Goal: Task Accomplishment & Management: Use online tool/utility

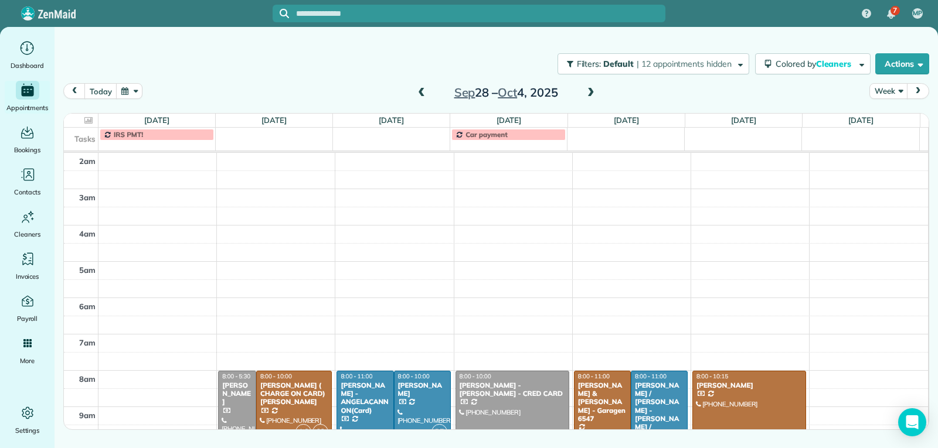
scroll to position [182, 0]
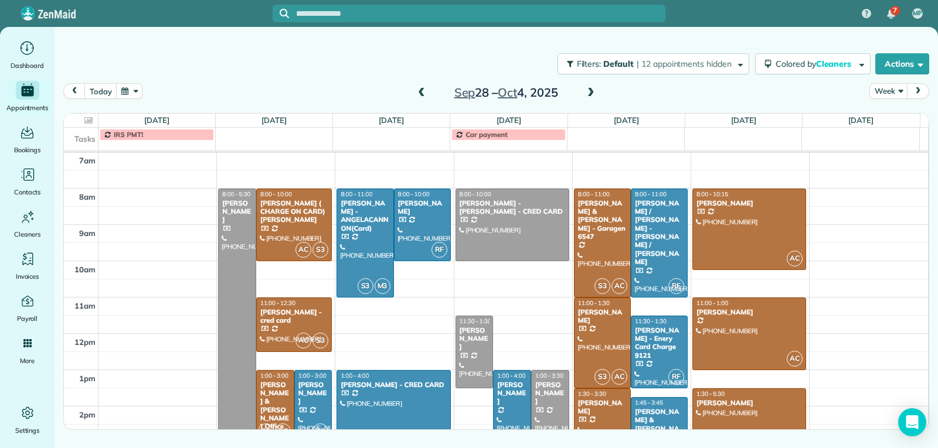
click at [590, 88] on span at bounding box center [590, 93] width 13 height 18
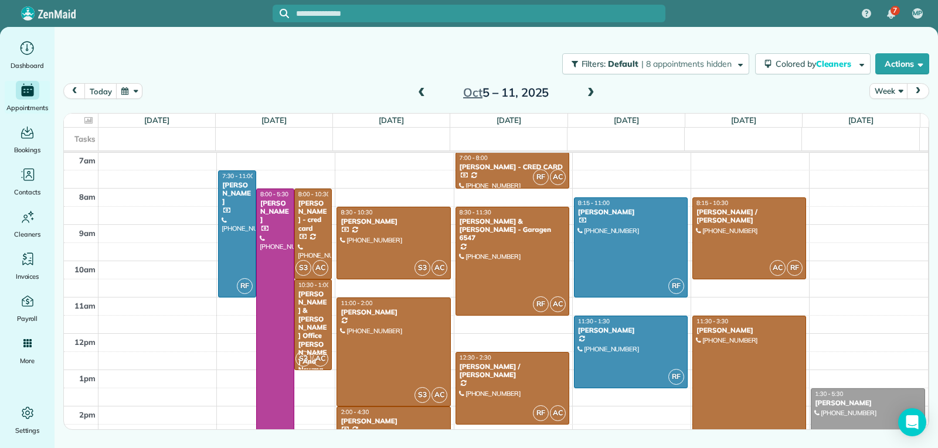
click at [590, 88] on span at bounding box center [590, 93] width 13 height 11
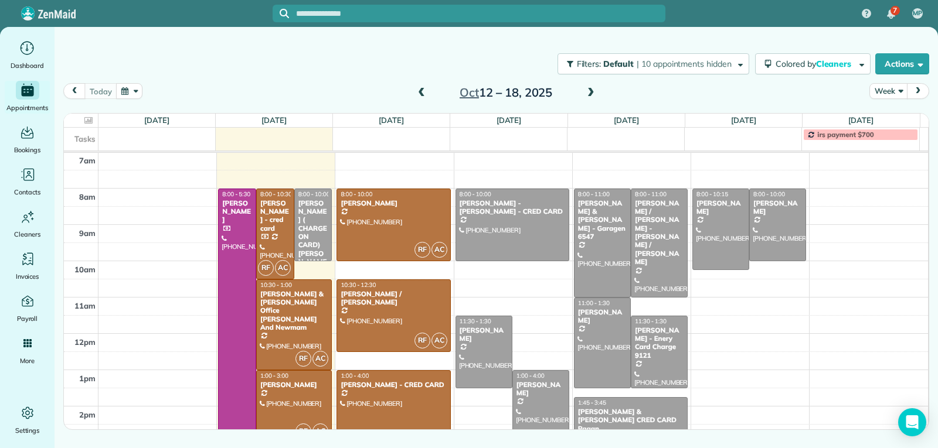
click at [395, 391] on div at bounding box center [393, 425] width 113 height 108
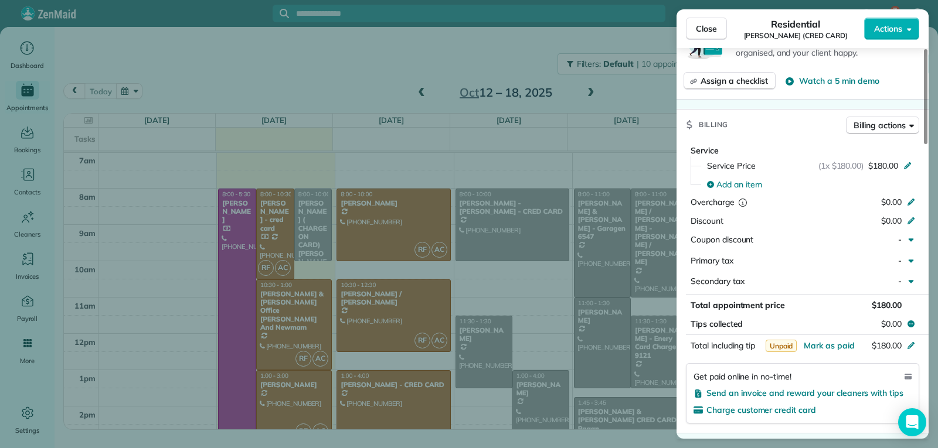
scroll to position [590, 0]
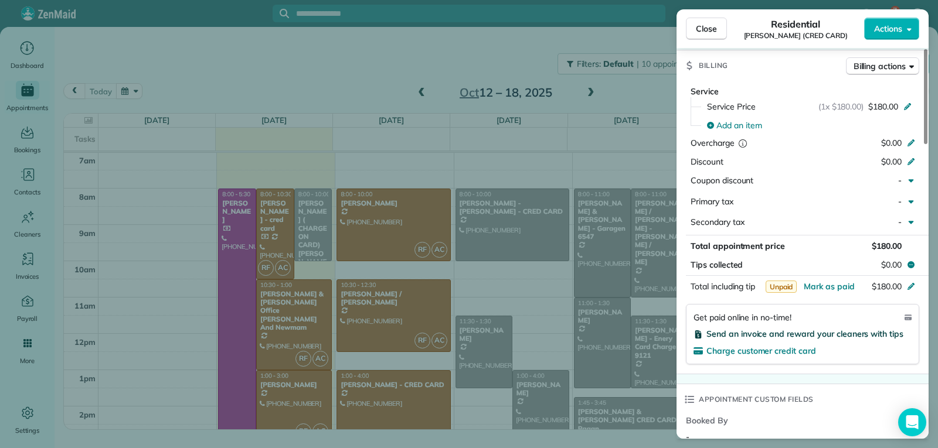
click at [760, 329] on span "Send an invoice and reward your cleaners with tips" at bounding box center [804, 334] width 197 height 11
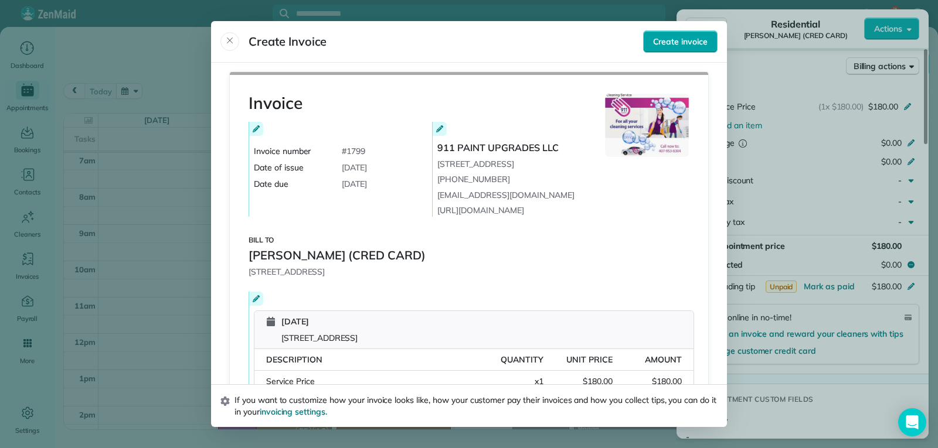
drag, startPoint x: 659, startPoint y: 41, endPoint x: 715, endPoint y: 162, distance: 133.0
click at [659, 41] on span "Create invoice" at bounding box center [680, 42] width 55 height 12
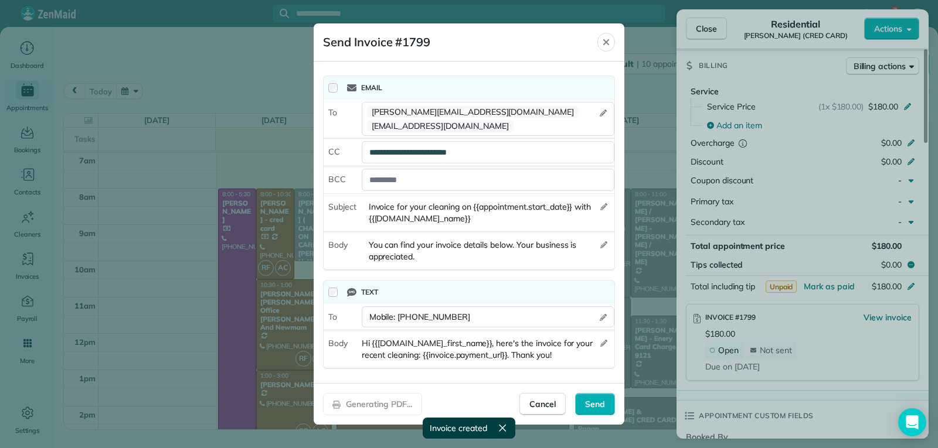
drag, startPoint x: 596, startPoint y: 404, endPoint x: 691, endPoint y: 346, distance: 111.3
click at [596, 404] on div "Send" at bounding box center [595, 404] width 40 height 22
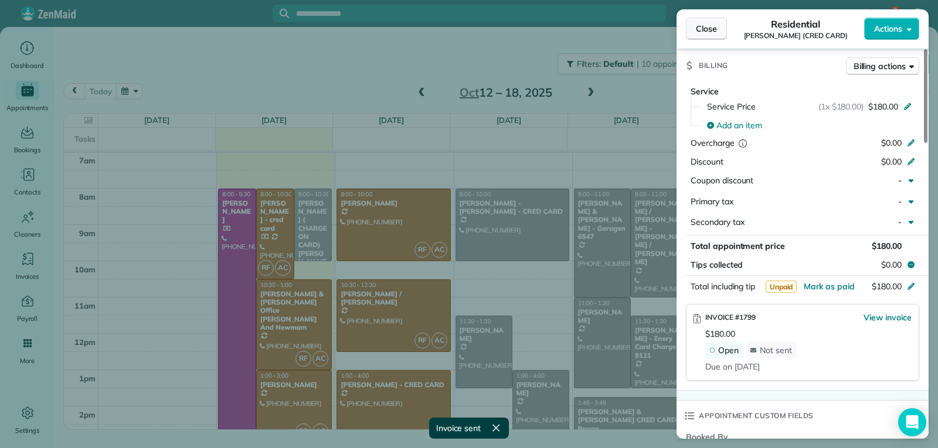
click at [706, 28] on span "Close" at bounding box center [706, 29] width 21 height 12
